Goal: Information Seeking & Learning: Learn about a topic

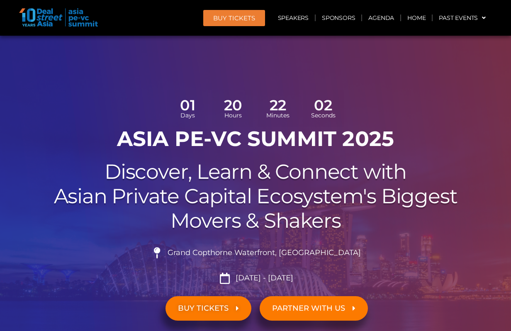
scroll to position [178, 0]
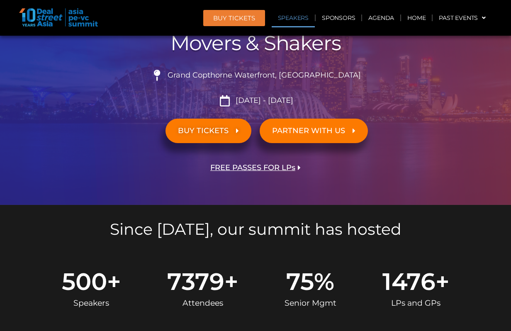
click at [293, 12] on link "Speakers" at bounding box center [293, 17] width 43 height 19
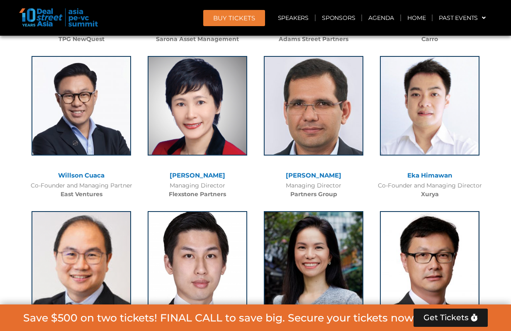
scroll to position [2125, 0]
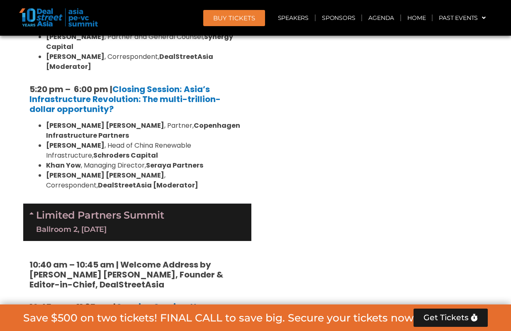
scroll to position [1744, 0]
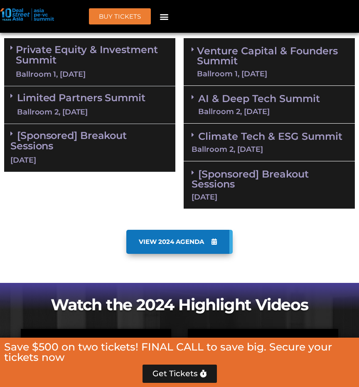
scroll to position [592, 0]
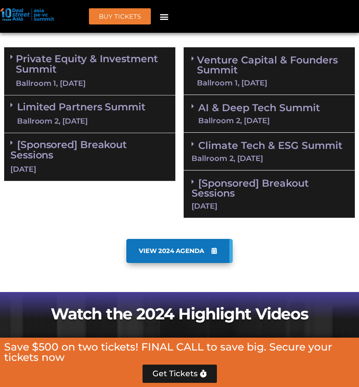
click at [76, 91] on div "Private Equity & Investment Summit Ballroom 1, 10 Sept" at bounding box center [89, 71] width 171 height 48
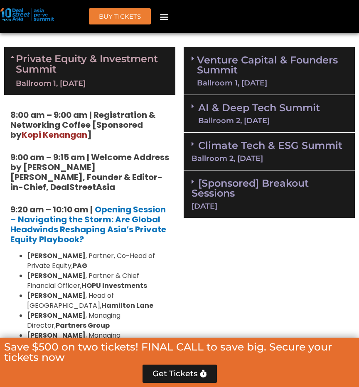
click at [79, 76] on link "Private Equity & Investment Summit Ballroom 1, 10 Sept" at bounding box center [92, 71] width 153 height 35
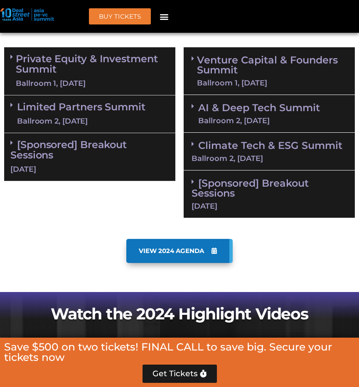
click at [63, 68] on link "Private Equity & Investment Summit Ballroom 1, 10 Sept" at bounding box center [92, 71] width 153 height 35
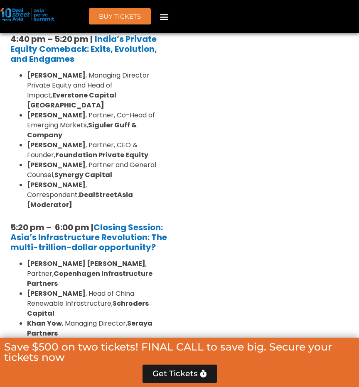
scroll to position [1939, 0]
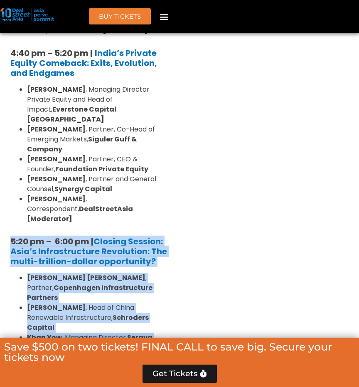
drag, startPoint x: 92, startPoint y: 268, endPoint x: 9, endPoint y: 147, distance: 146.6
copy div "5:20 pm – 6:00 pm | Closing Session: Asia’s Infrastructure Revolution: The mult…"
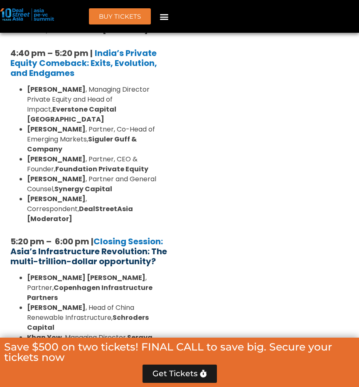
click at [140, 246] on strong "Asia’s Infrastructure Revolution: The multi-trillion-dollar opportunity?" at bounding box center [88, 257] width 156 height 22
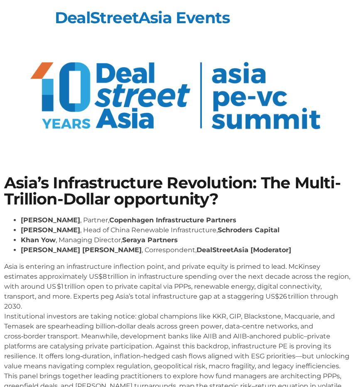
click at [243, 124] on img at bounding box center [179, 98] width 315 height 96
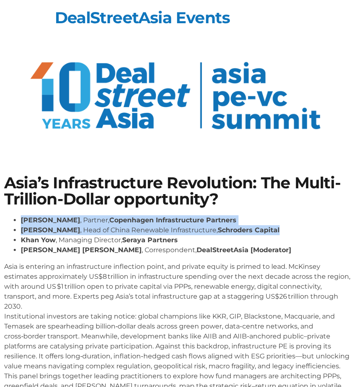
drag, startPoint x: 253, startPoint y: 206, endPoint x: 270, endPoint y: 241, distance: 38.8
click at [266, 232] on div "Asia’s Infrastructure Revolution: The Multi-Trillion-Dollar opportunity? [PERSO…" at bounding box center [179, 296] width 359 height 251
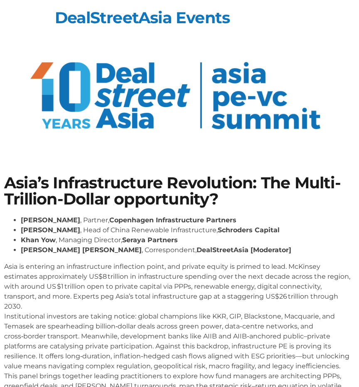
click at [270, 241] on li "[PERSON_NAME] , Managing Director, Seraya Partners" at bounding box center [188, 240] width 334 height 10
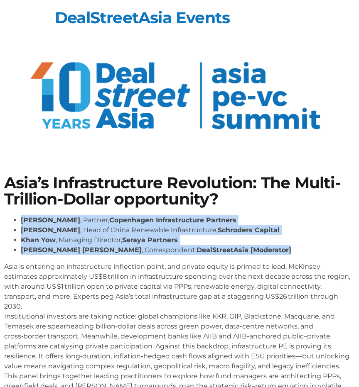
drag, startPoint x: 276, startPoint y: 231, endPoint x: 273, endPoint y: 200, distance: 30.9
click at [273, 200] on div "Asia’s Infrastructure Revolution: The Multi-Trillion-Dollar opportunity? [PERSO…" at bounding box center [179, 296] width 359 height 251
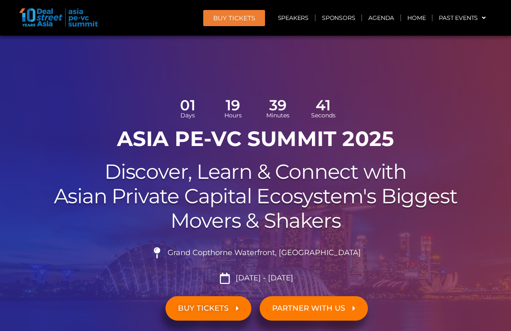
scroll to position [2125, 0]
